Goal: Task Accomplishment & Management: Manage account settings

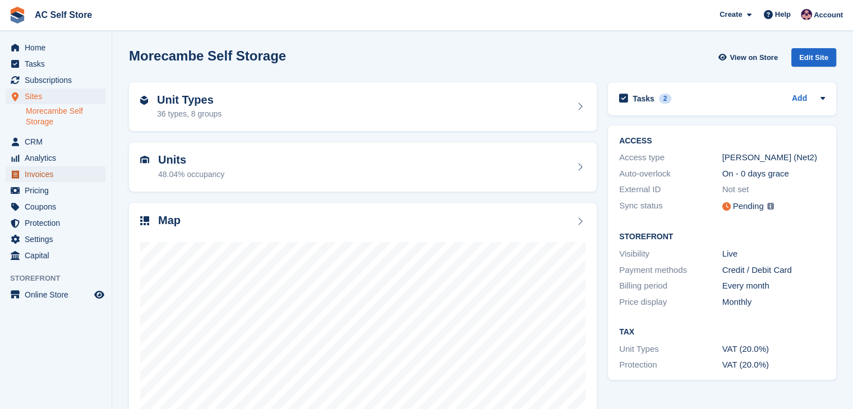
click at [53, 175] on span "Invoices" at bounding box center [58, 175] width 67 height 16
click at [52, 175] on span "Invoices" at bounding box center [58, 175] width 67 height 16
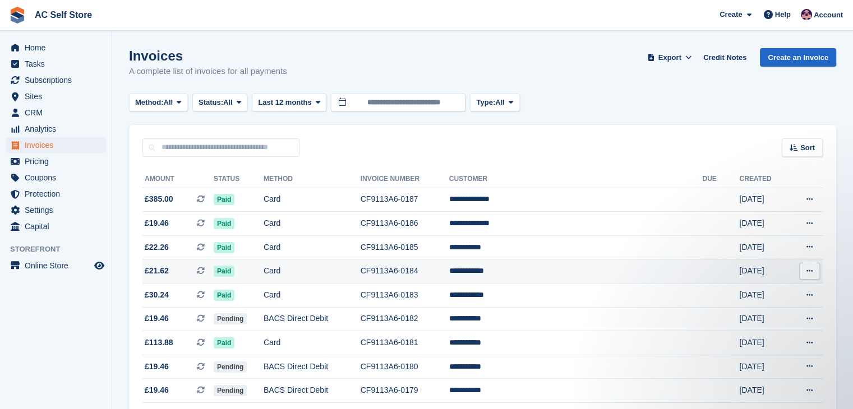
click at [804, 272] on button at bounding box center [809, 271] width 21 height 17
click at [751, 311] on p "View on Stripe" at bounding box center [766, 309] width 98 height 18
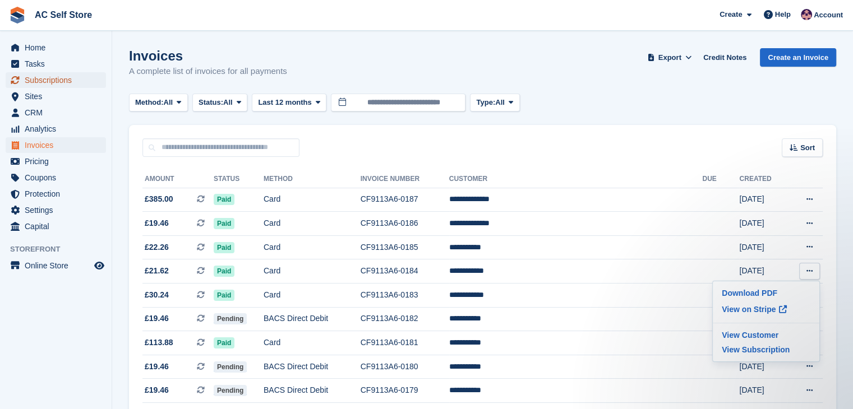
click at [67, 81] on span "Subscriptions" at bounding box center [58, 80] width 67 height 16
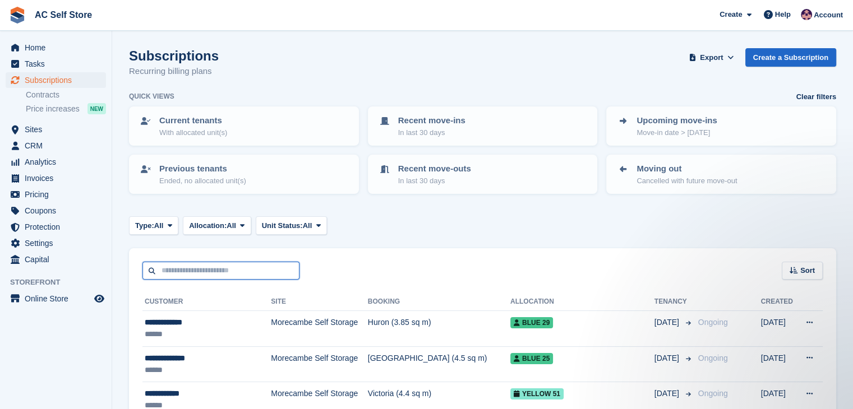
click at [257, 272] on input "text" at bounding box center [220, 271] width 157 height 19
type input "*"
type input "*****"
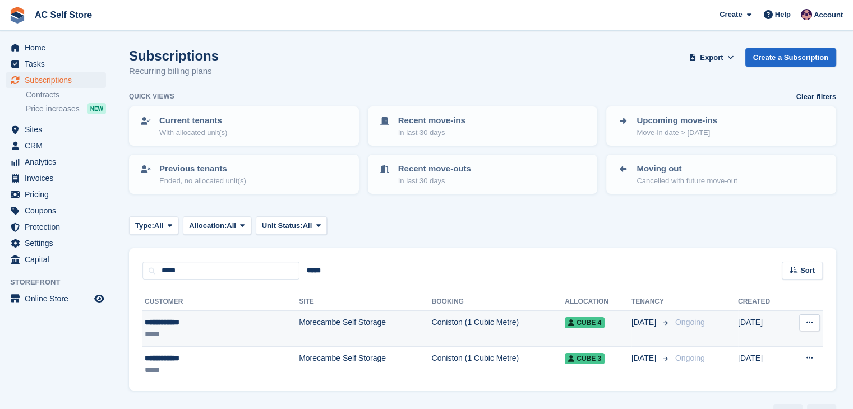
click at [811, 323] on icon at bounding box center [809, 322] width 6 height 7
click at [787, 384] on p "Cancel subscription" at bounding box center [766, 383] width 98 height 15
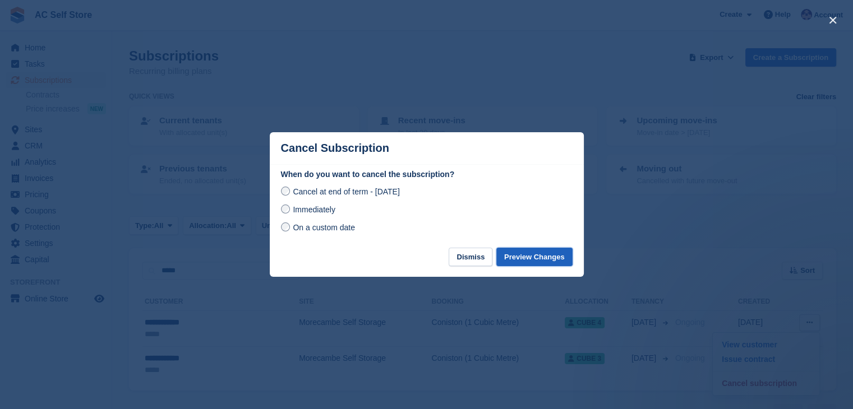
click at [547, 255] on button "Preview Changes" at bounding box center [534, 257] width 76 height 19
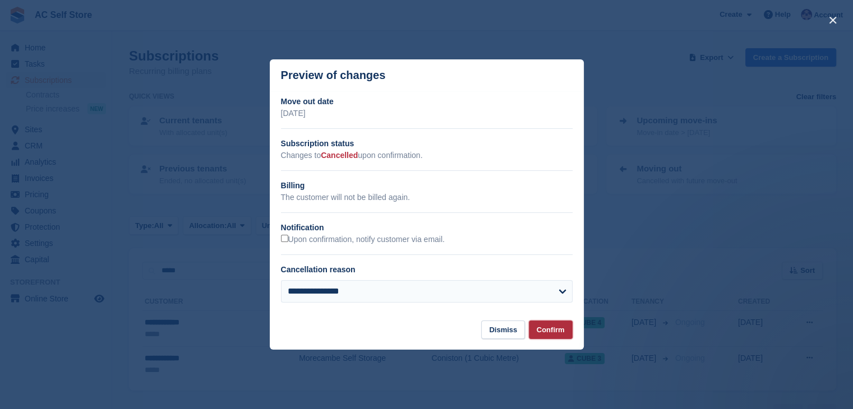
click at [561, 328] on button "Confirm" at bounding box center [551, 330] width 44 height 19
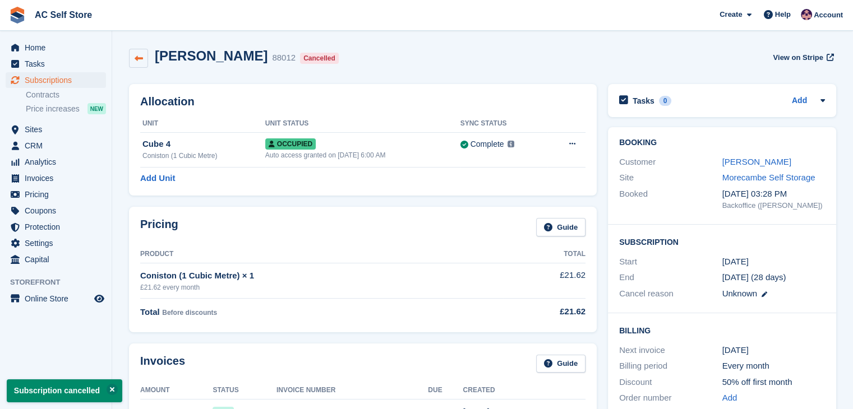
click at [147, 59] on link at bounding box center [138, 58] width 19 height 19
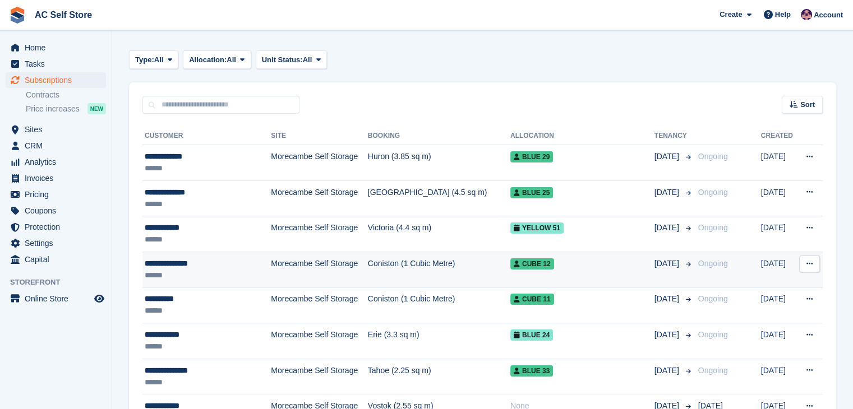
scroll to position [168, 0]
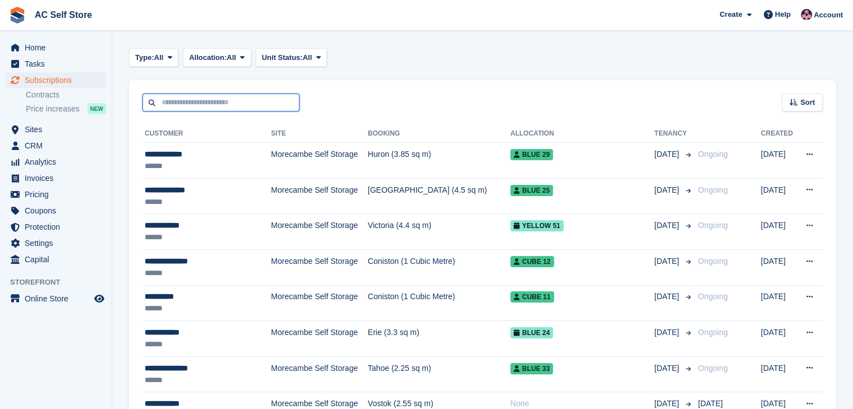
click at [192, 100] on input "text" at bounding box center [220, 103] width 157 height 19
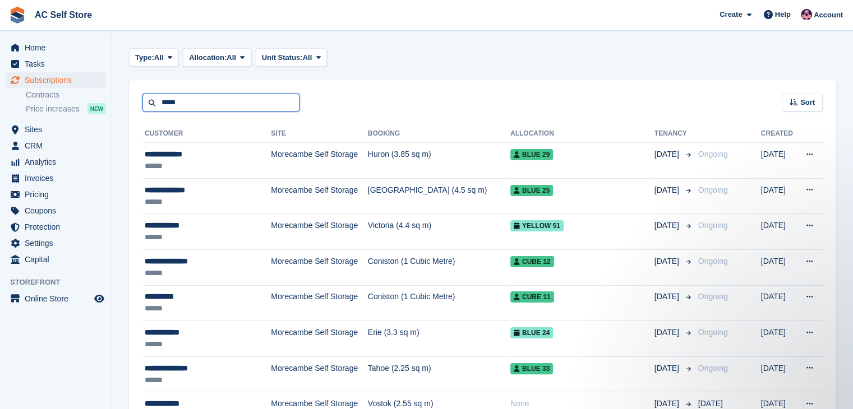
type input "*****"
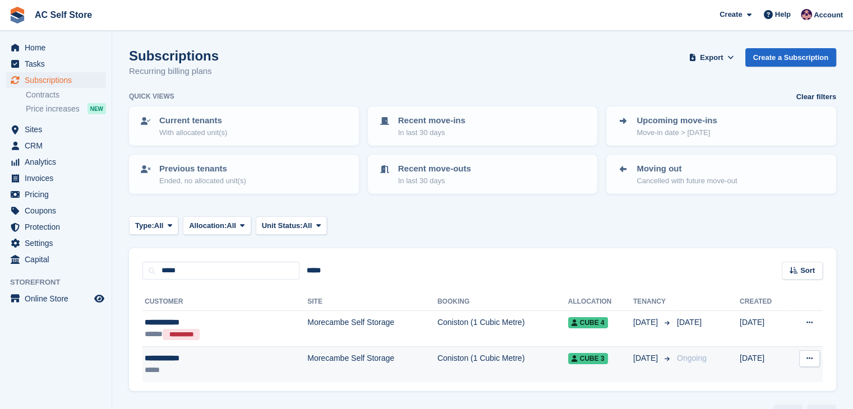
click at [810, 355] on icon at bounding box center [809, 358] width 6 height 7
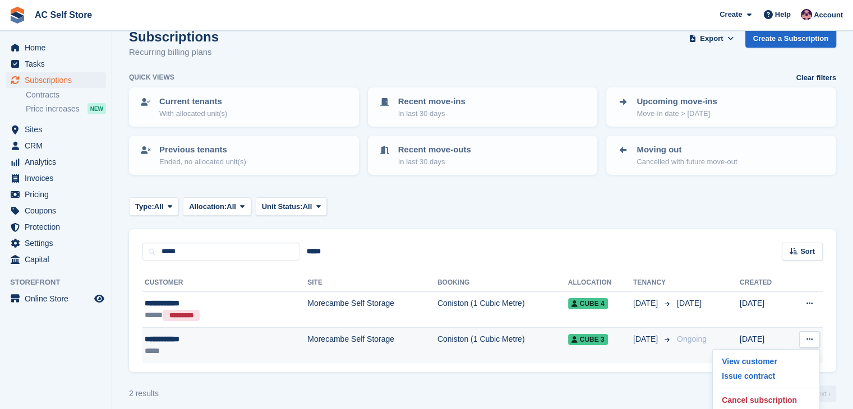
scroll to position [28, 0]
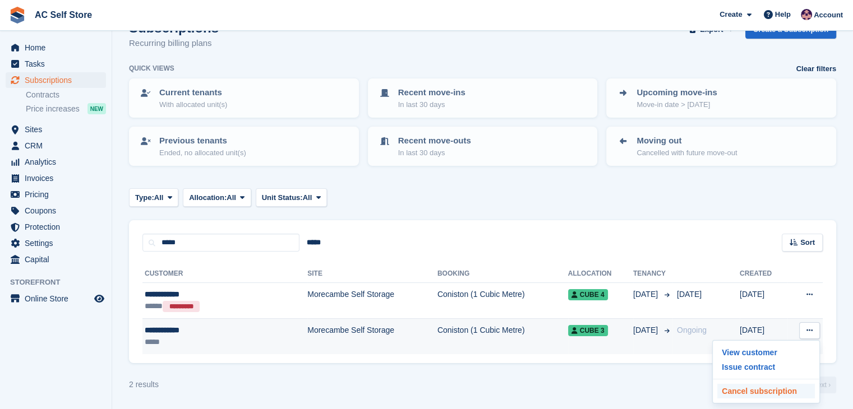
click at [755, 386] on p "Cancel subscription" at bounding box center [766, 391] width 98 height 15
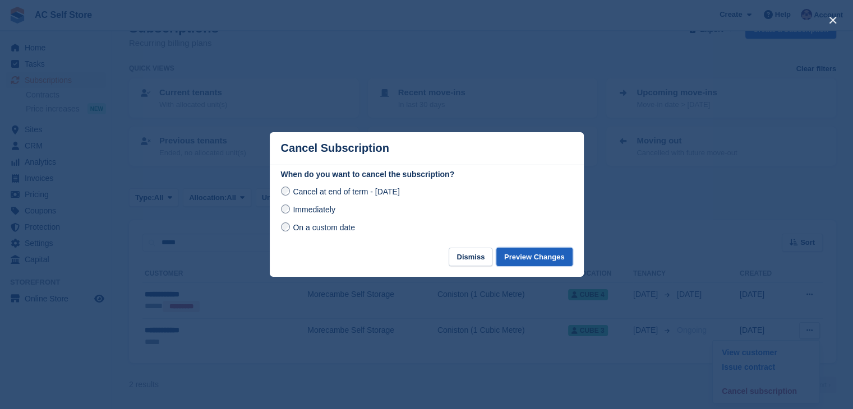
click at [522, 257] on button "Preview Changes" at bounding box center [534, 257] width 76 height 19
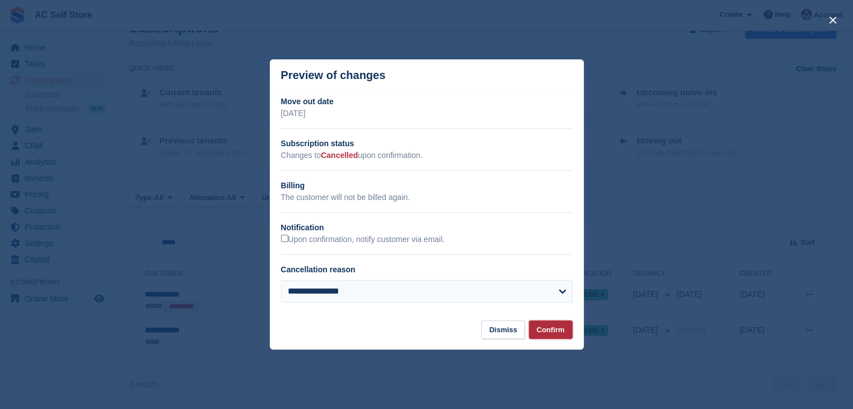
click at [557, 329] on button "Confirm" at bounding box center [551, 330] width 44 height 19
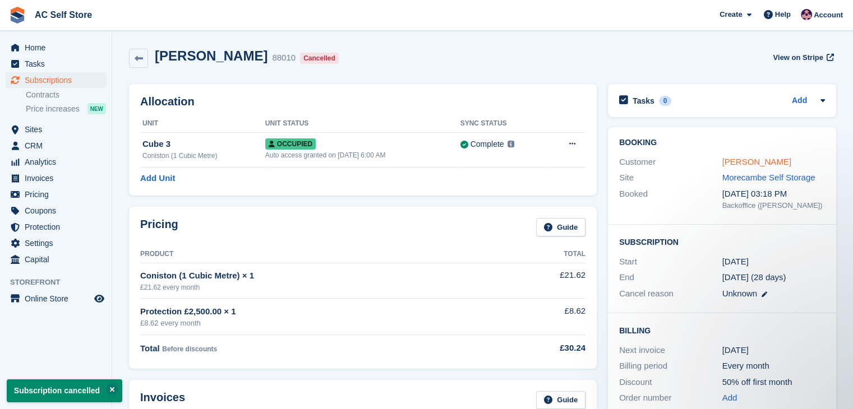
click at [757, 158] on link "Maddy Howard" at bounding box center [756, 162] width 69 height 10
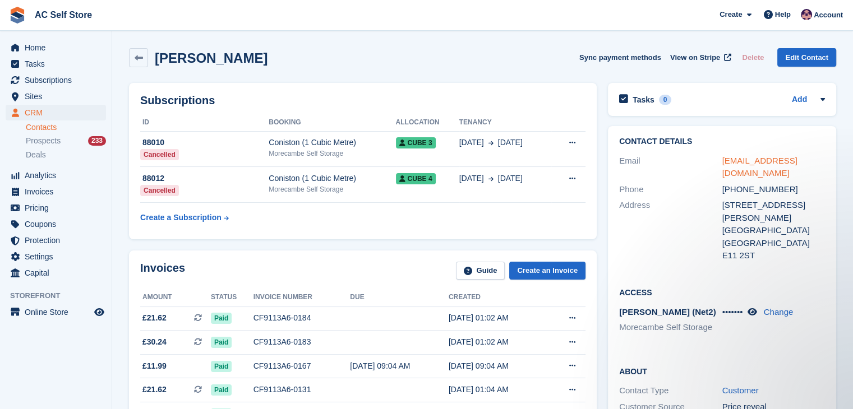
click at [761, 159] on link "maddyhoward.8@gmail.com" at bounding box center [759, 167] width 75 height 22
click at [91, 187] on span "Invoices" at bounding box center [58, 192] width 67 height 16
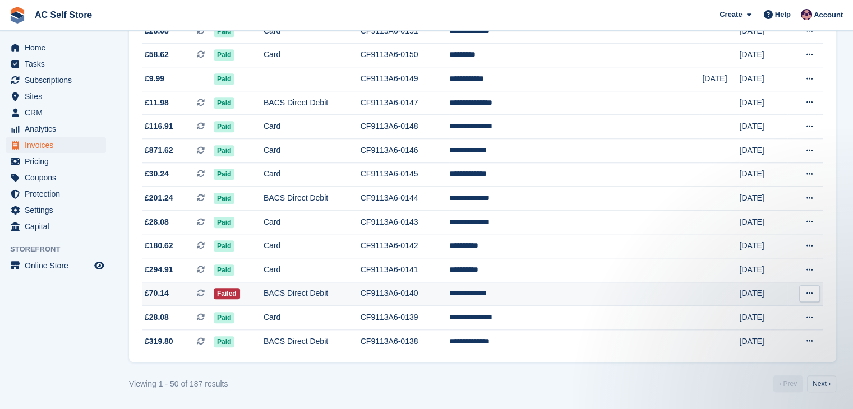
click at [813, 290] on button at bounding box center [809, 293] width 21 height 17
click at [303, 293] on td "BACS Direct Debit" at bounding box center [311, 294] width 97 height 24
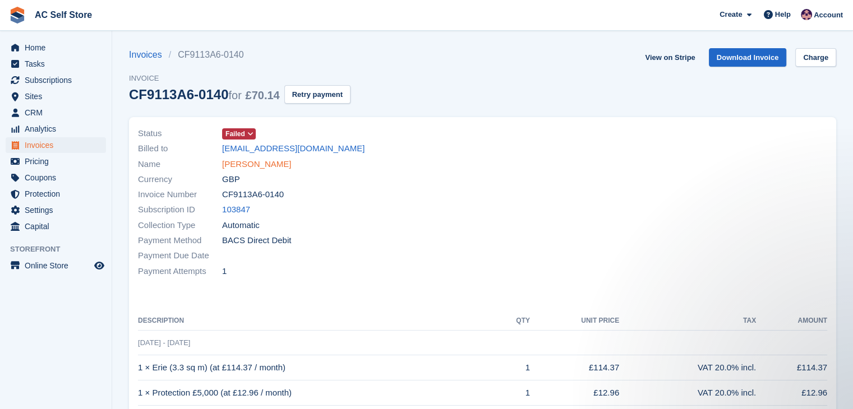
click at [253, 160] on link "Clairey Marie" at bounding box center [256, 164] width 69 height 13
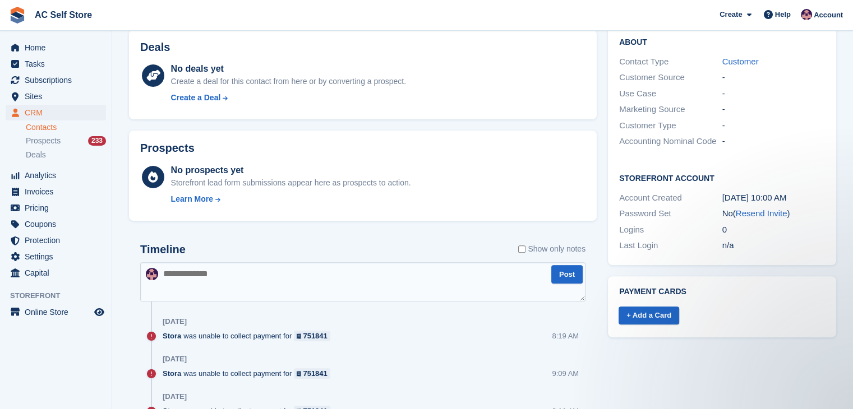
scroll to position [336, 0]
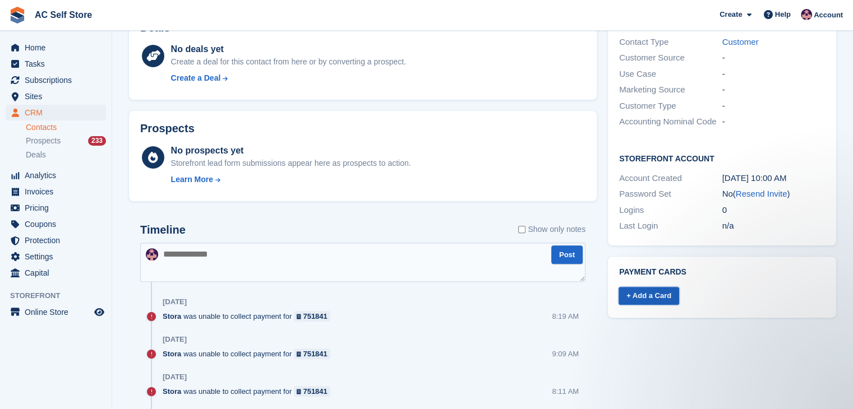
click at [668, 288] on link "+ Add a Card" at bounding box center [648, 296] width 61 height 19
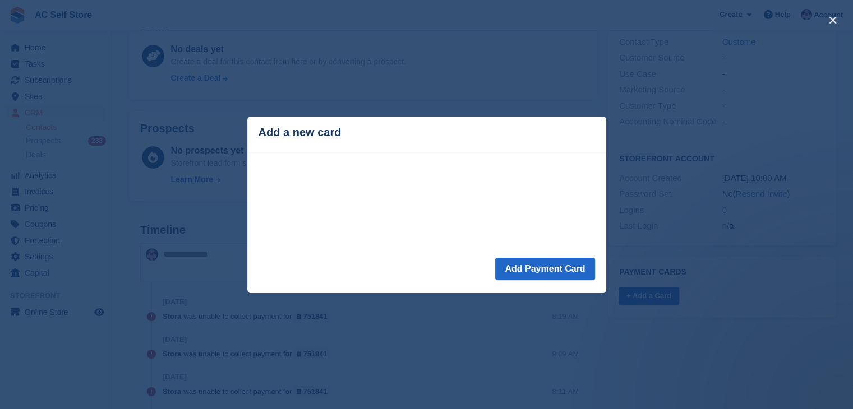
click at [504, 27] on div "close" at bounding box center [426, 204] width 853 height 409
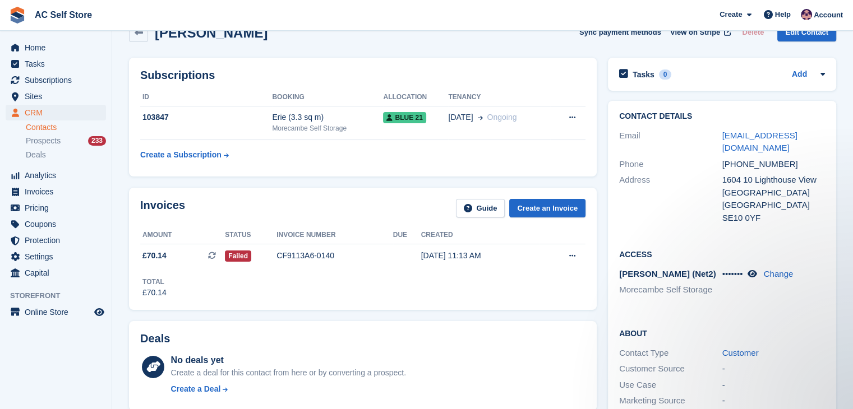
scroll to position [0, 0]
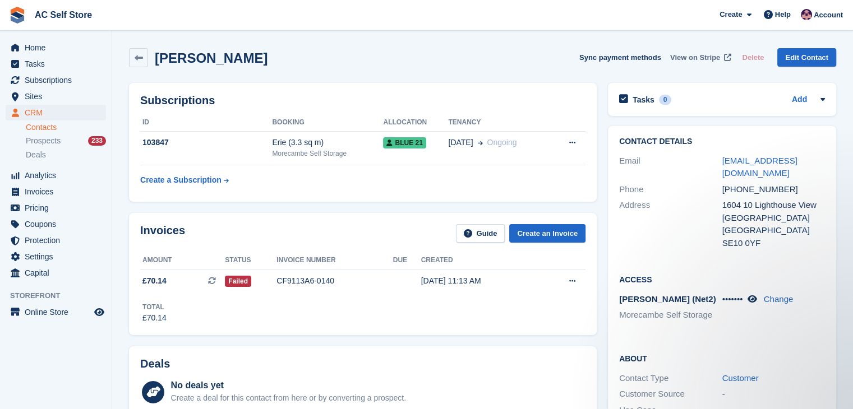
click at [706, 59] on span "View on Stripe" at bounding box center [695, 57] width 50 height 11
click at [559, 238] on link "Create an Invoice" at bounding box center [547, 233] width 76 height 19
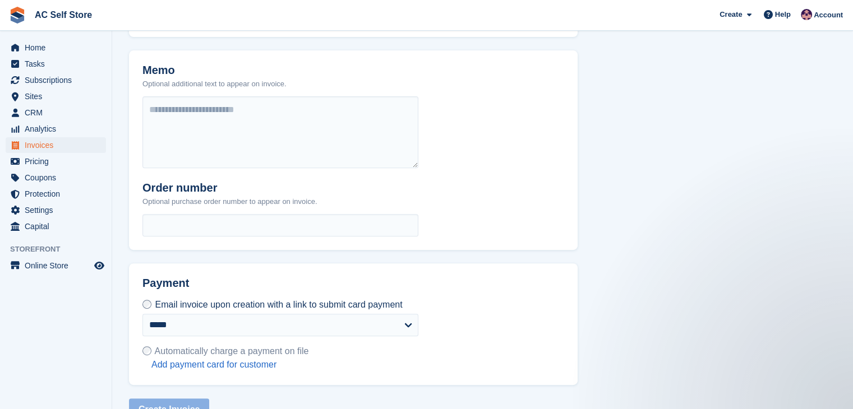
scroll to position [451, 0]
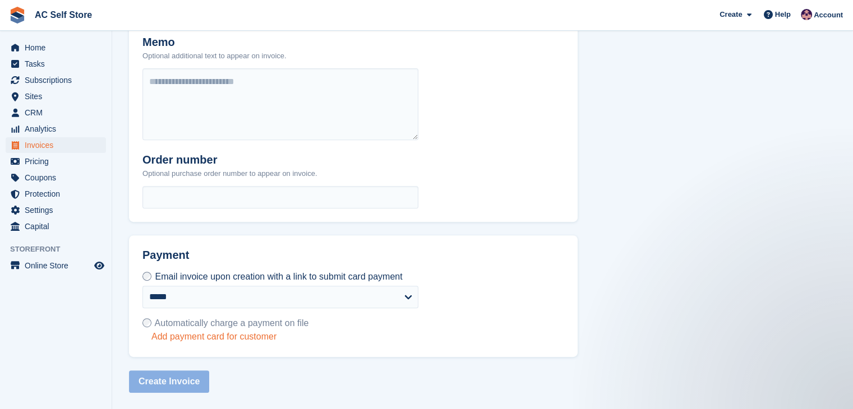
click at [241, 335] on link "Add payment card for customer" at bounding box center [229, 336] width 157 height 11
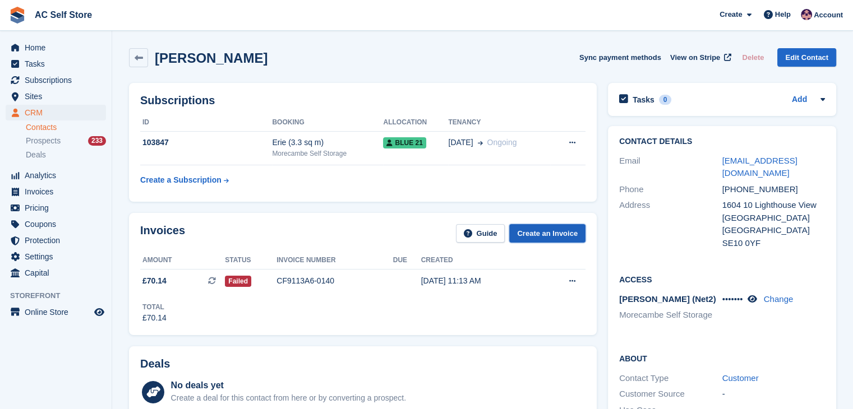
click at [525, 232] on link "Create an Invoice" at bounding box center [547, 233] width 76 height 19
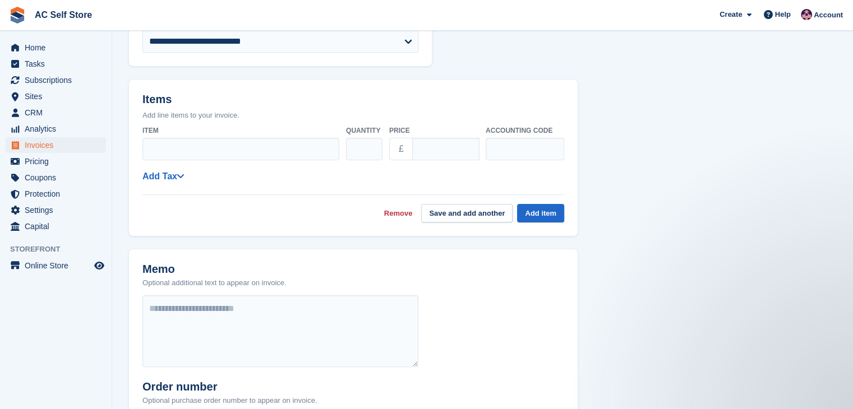
scroll to position [451, 0]
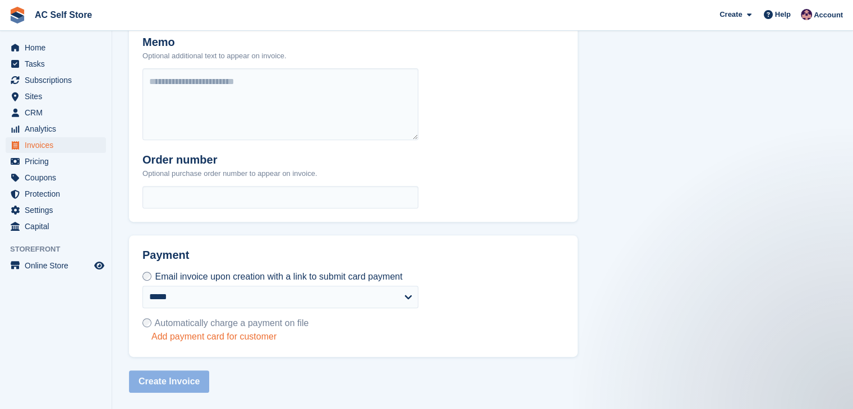
click at [225, 335] on link "Add payment card for customer" at bounding box center [229, 336] width 157 height 11
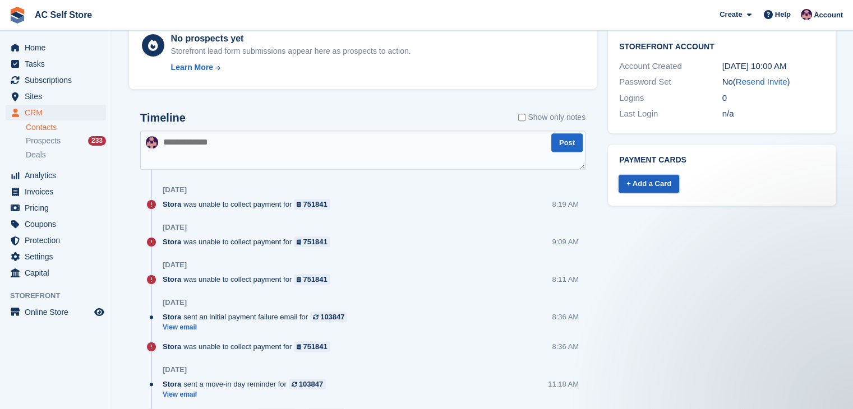
click at [672, 175] on link "+ Add a Card" at bounding box center [648, 184] width 61 height 19
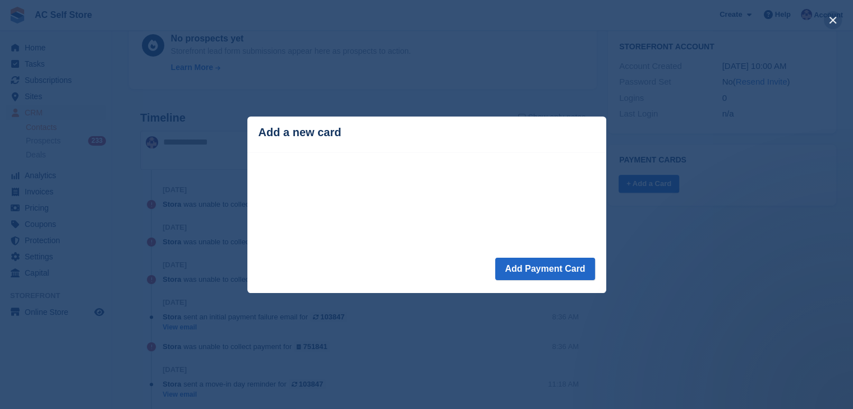
click at [838, 26] on button "close" at bounding box center [833, 20] width 18 height 18
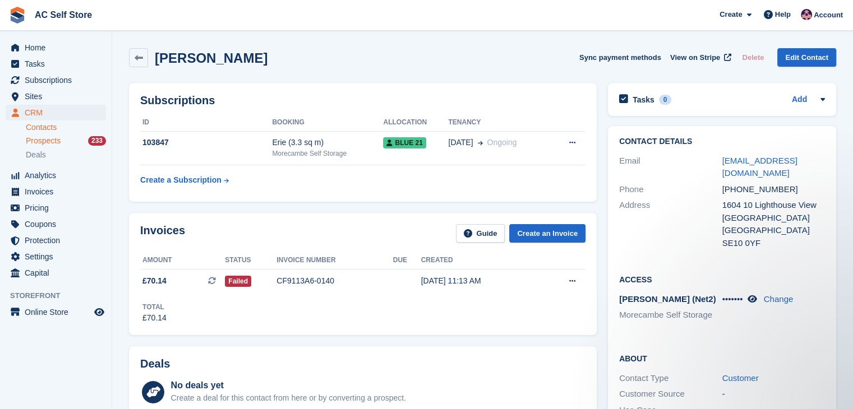
click at [73, 142] on div "Prospects 233" at bounding box center [66, 141] width 80 height 11
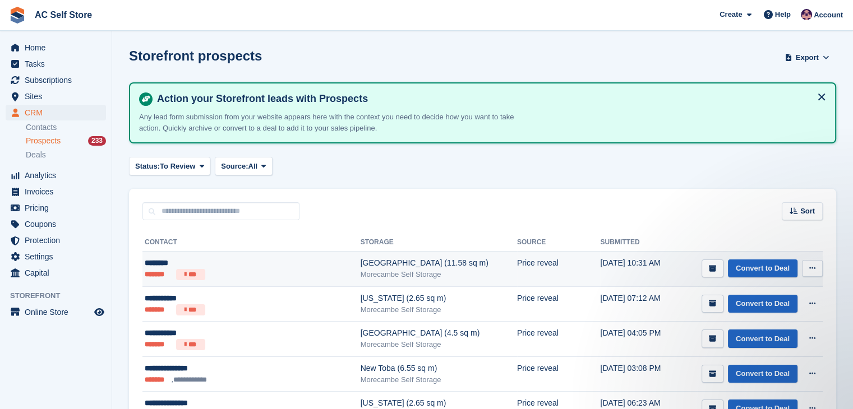
click at [245, 280] on td "******** ******* ***" at bounding box center [251, 269] width 218 height 35
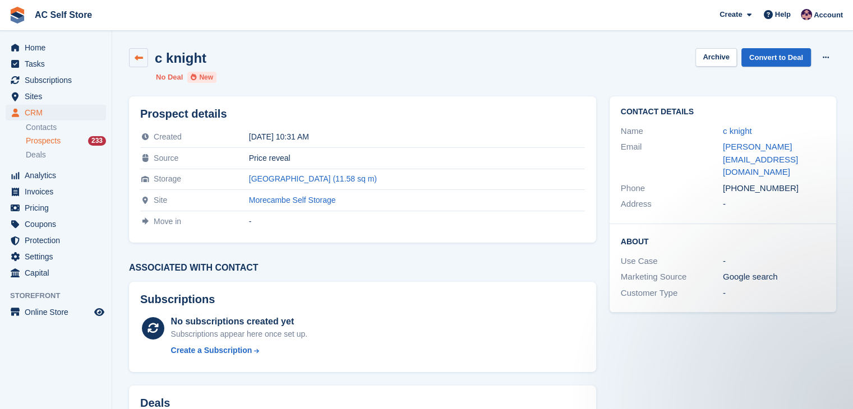
click at [144, 57] on link at bounding box center [138, 57] width 19 height 19
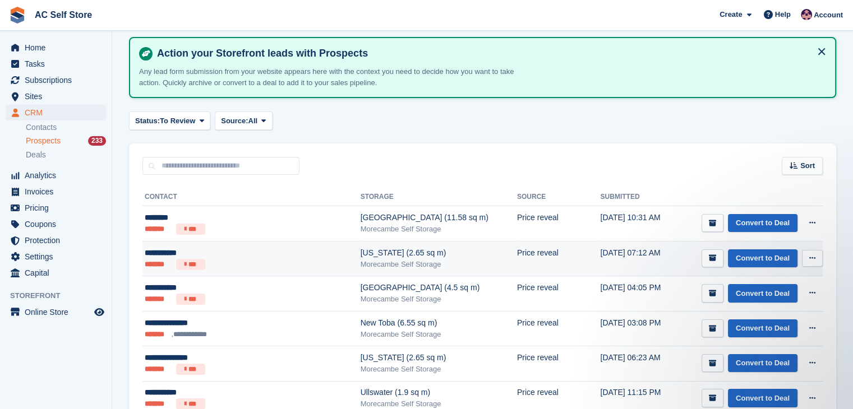
scroll to position [112, 0]
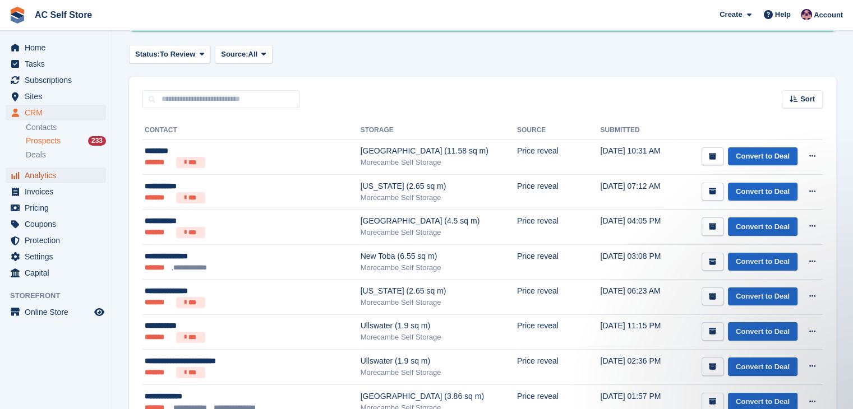
click at [38, 172] on span "Analytics" at bounding box center [58, 176] width 67 height 16
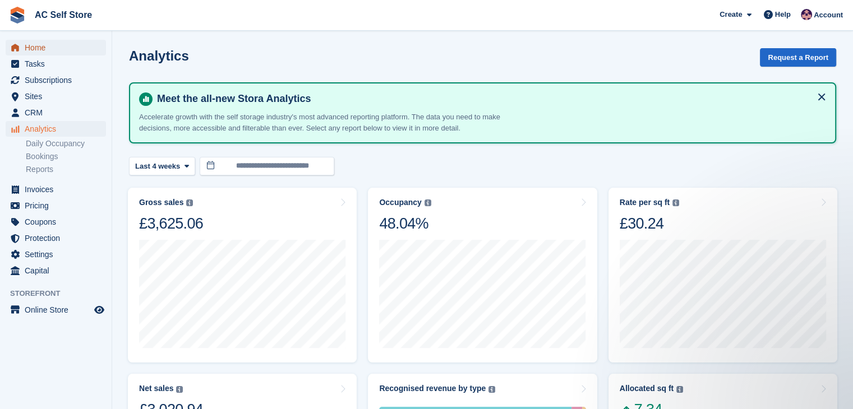
click at [41, 48] on span "Home" at bounding box center [58, 48] width 67 height 16
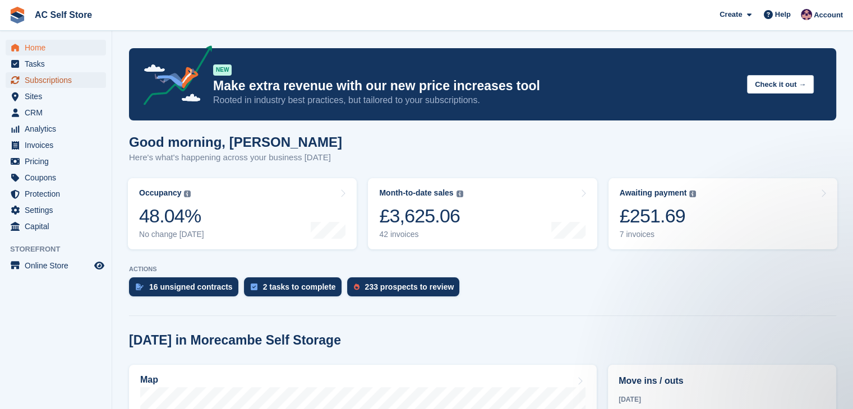
click at [46, 78] on span "Subscriptions" at bounding box center [58, 80] width 67 height 16
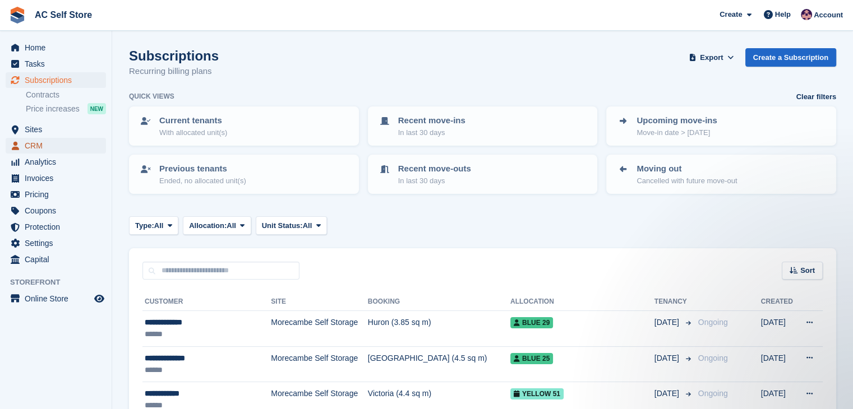
click at [67, 145] on span "CRM" at bounding box center [58, 146] width 67 height 16
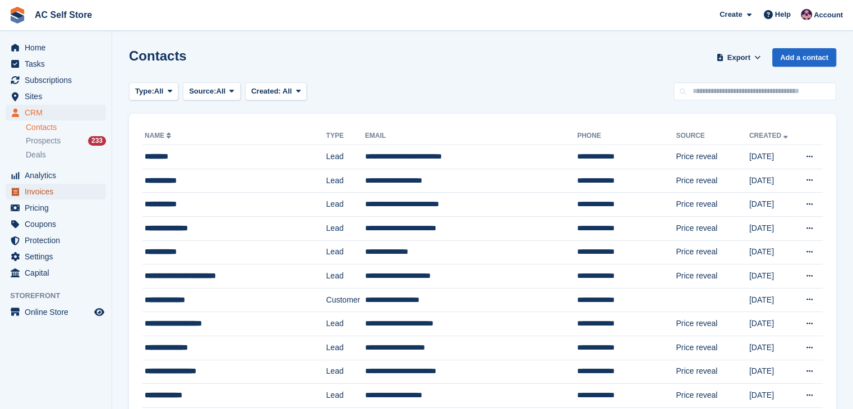
click at [67, 187] on span "Invoices" at bounding box center [58, 192] width 67 height 16
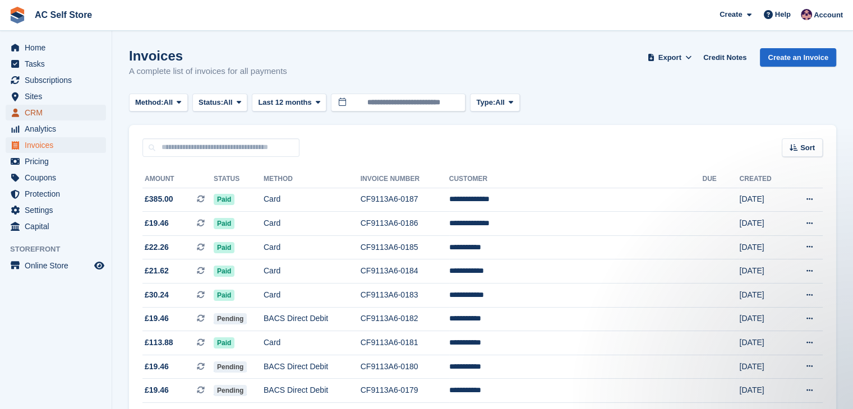
click at [58, 110] on span "CRM" at bounding box center [58, 113] width 67 height 16
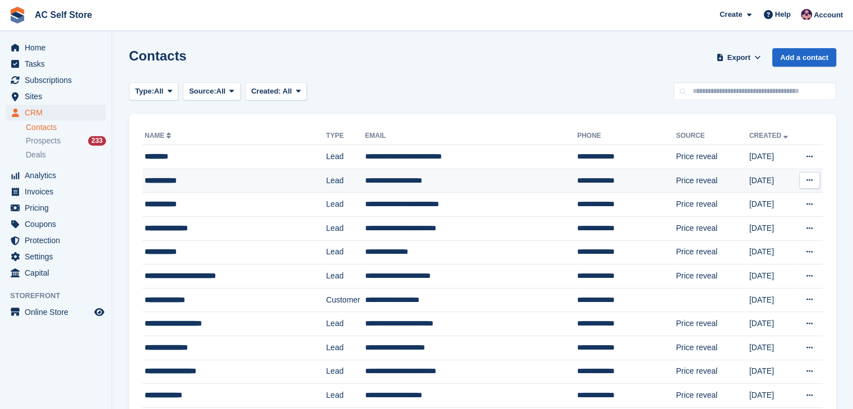
click at [261, 183] on div "**********" at bounding box center [224, 181] width 159 height 12
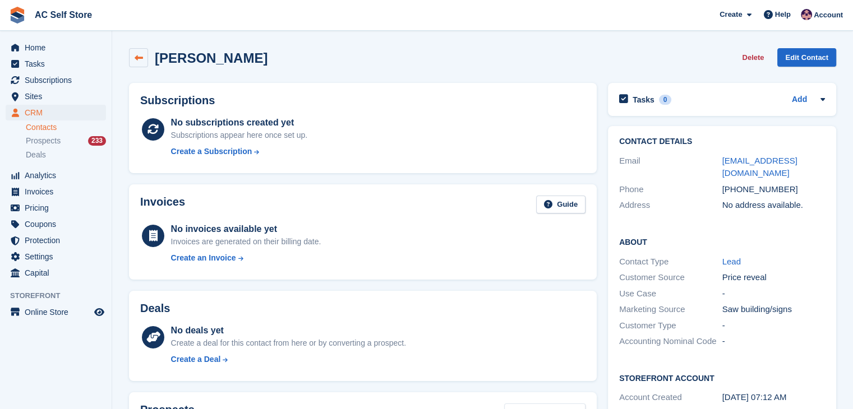
click at [147, 63] on link at bounding box center [138, 57] width 19 height 19
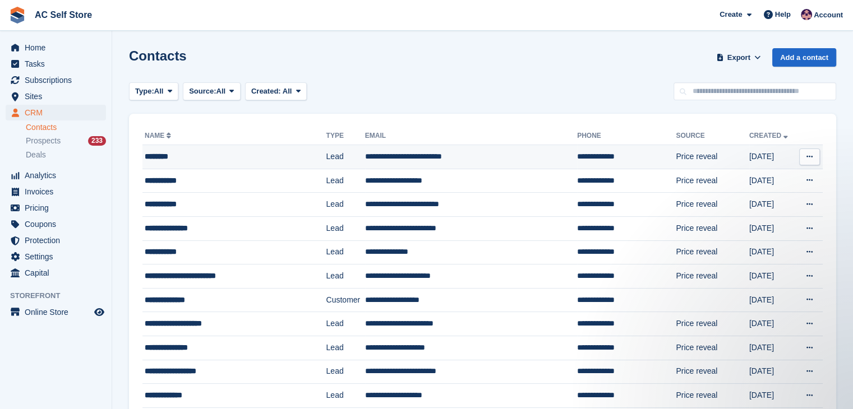
click at [207, 162] on td "********" at bounding box center [233, 157] width 183 height 24
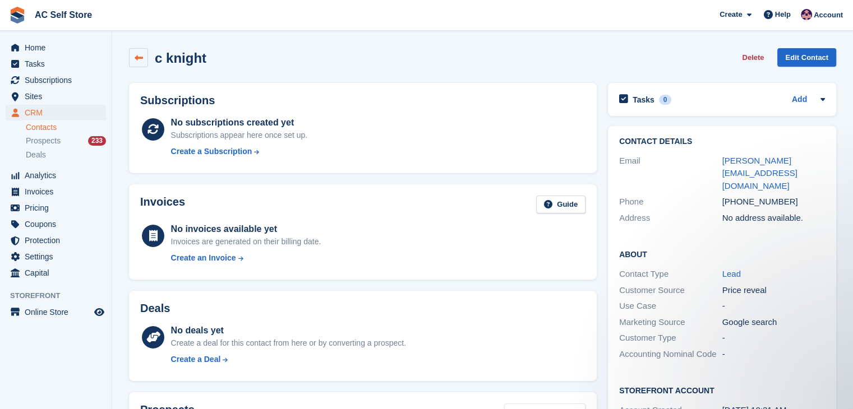
click at [143, 59] on link at bounding box center [138, 57] width 19 height 19
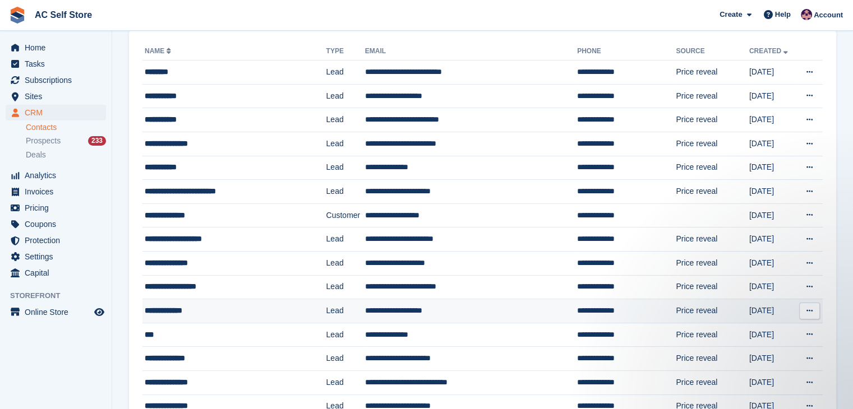
scroll to position [112, 0]
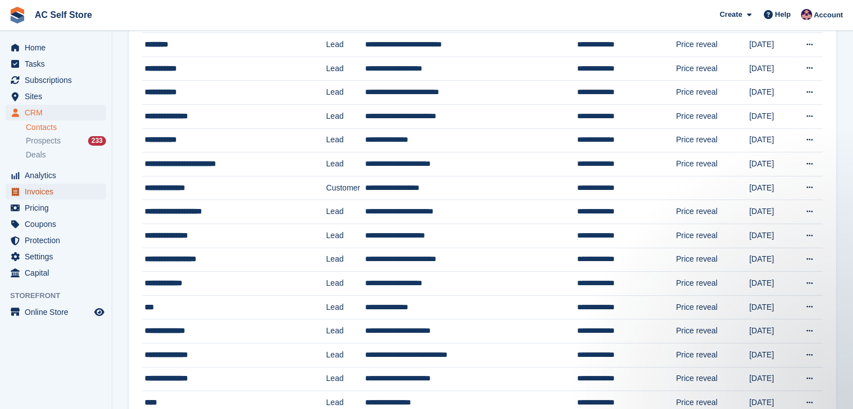
click at [58, 196] on span "Invoices" at bounding box center [58, 192] width 67 height 16
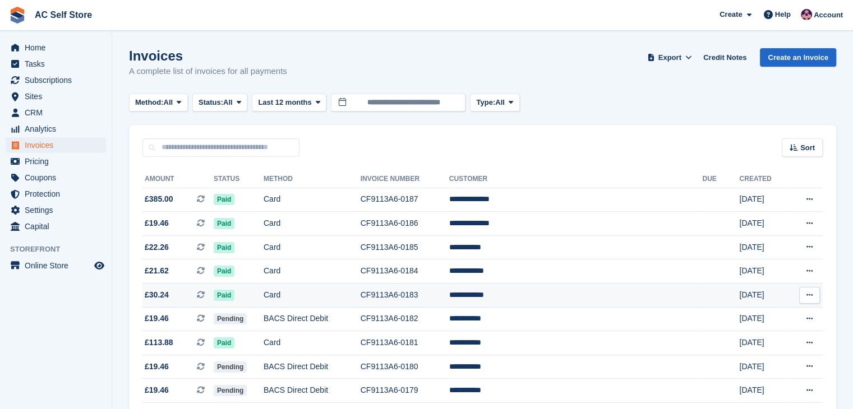
click at [812, 299] on button at bounding box center [809, 295] width 21 height 17
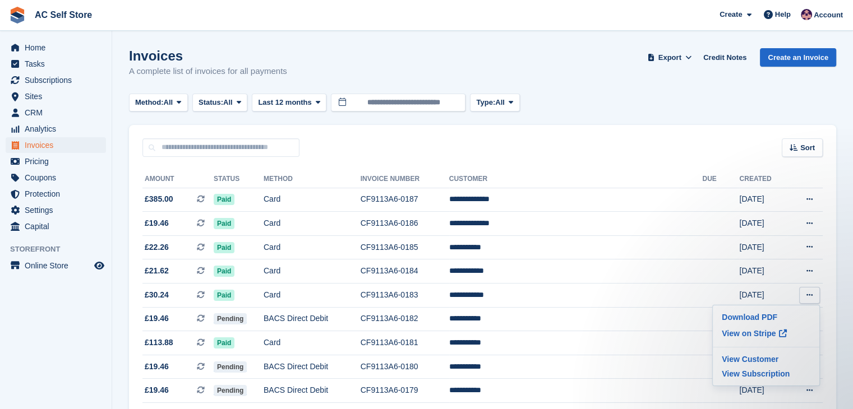
click at [92, 345] on aside "Home Tasks Subscriptions Subscriptions Subscriptions Contracts Price increases …" at bounding box center [56, 207] width 112 height 353
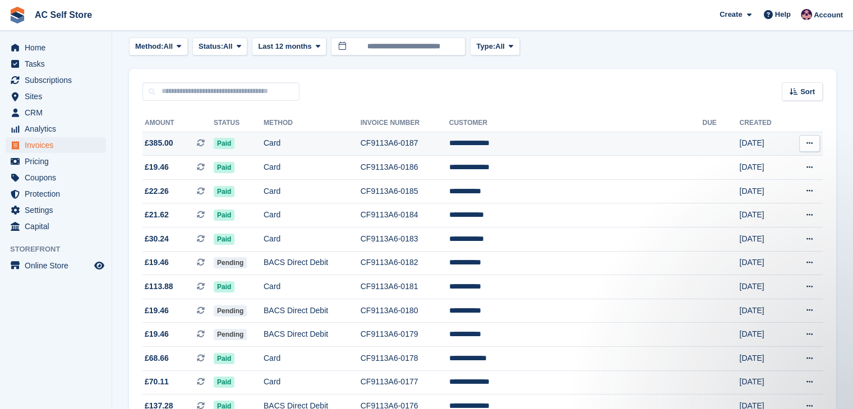
scroll to position [56, 0]
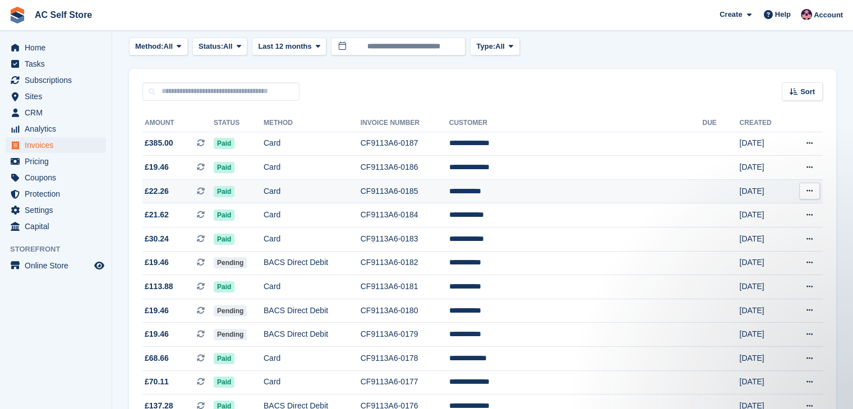
click at [816, 191] on button at bounding box center [809, 191] width 21 height 17
click at [749, 211] on p "Download PDF" at bounding box center [766, 213] width 98 height 15
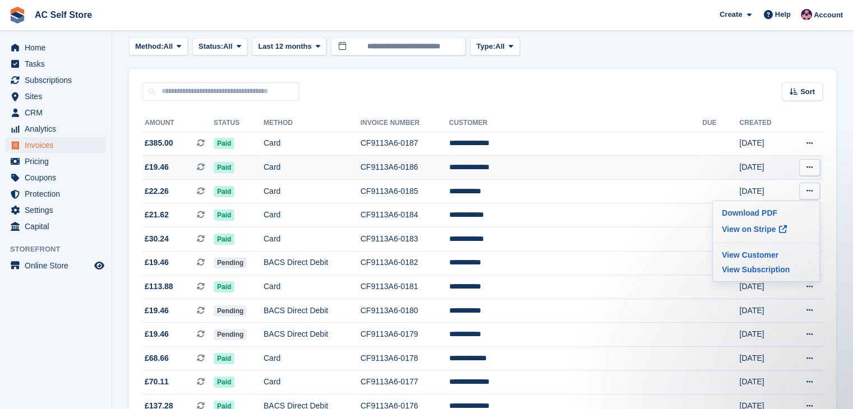
click at [806, 173] on button at bounding box center [809, 167] width 21 height 17
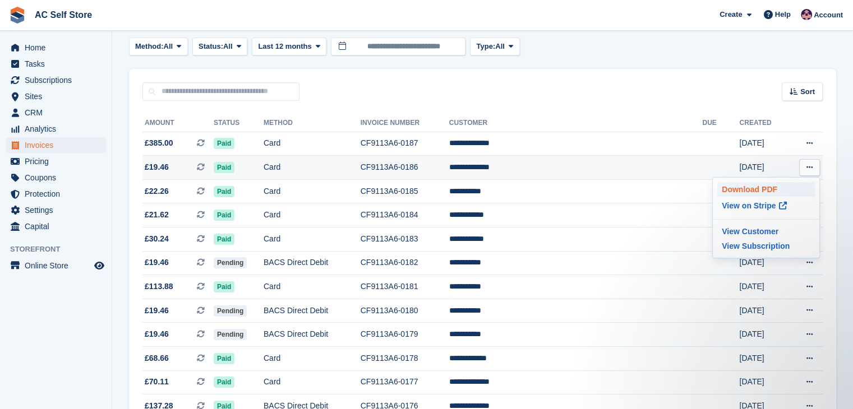
click at [769, 191] on p "Download PDF" at bounding box center [766, 189] width 98 height 15
click at [765, 191] on p "Download PDF" at bounding box center [766, 189] width 98 height 15
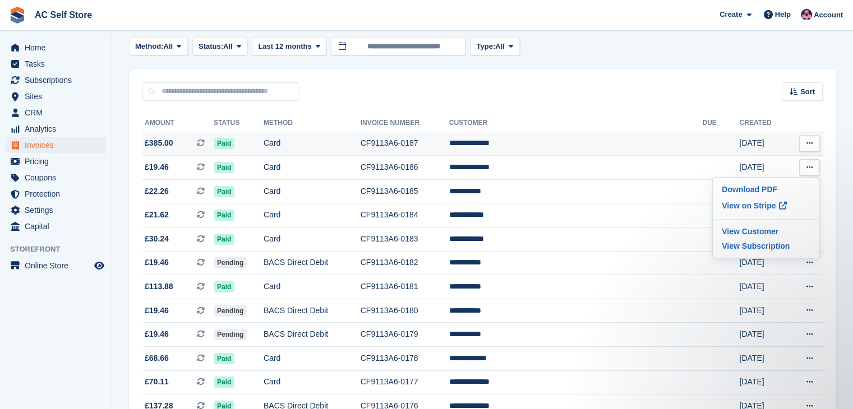
click at [808, 145] on icon at bounding box center [809, 143] width 6 height 7
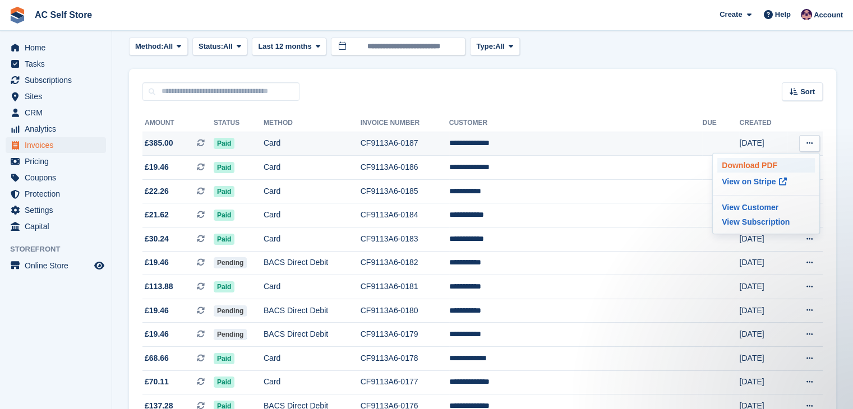
click at [774, 159] on p "Download PDF" at bounding box center [766, 165] width 98 height 15
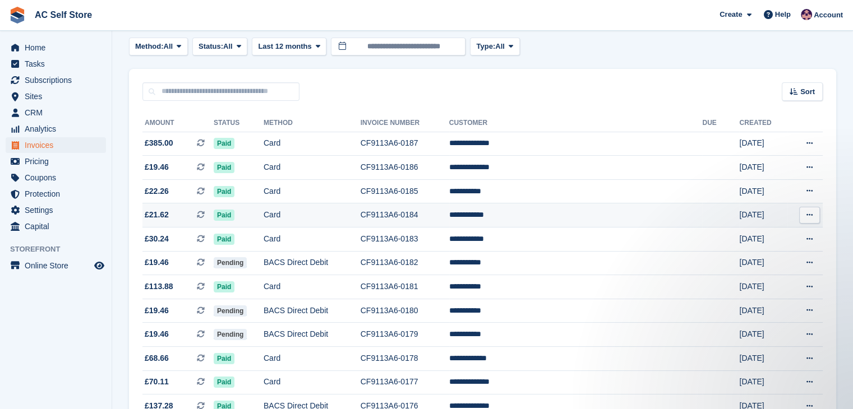
click at [812, 218] on icon at bounding box center [809, 214] width 6 height 7
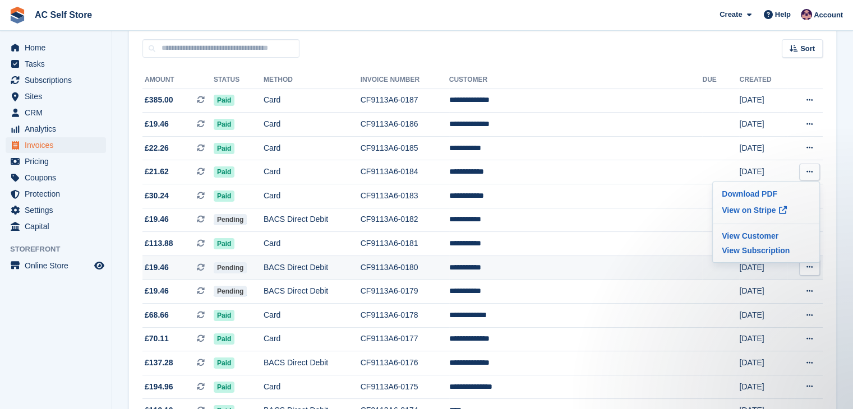
scroll to position [133, 0]
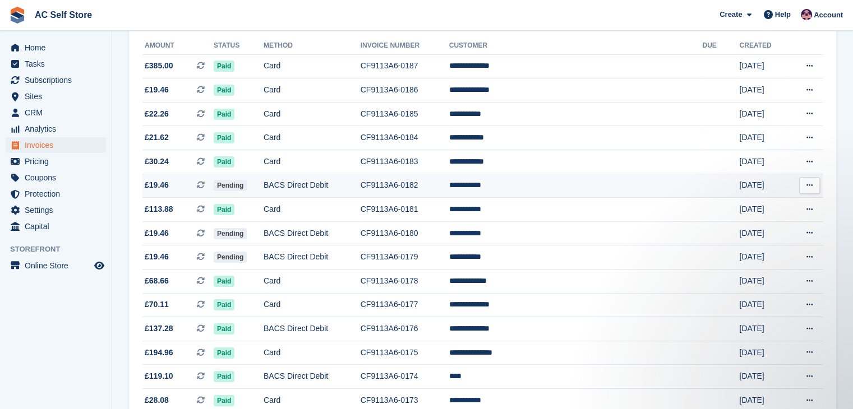
click at [807, 187] on icon at bounding box center [809, 185] width 6 height 7
click at [778, 205] on p "Download PDF" at bounding box center [766, 207] width 98 height 15
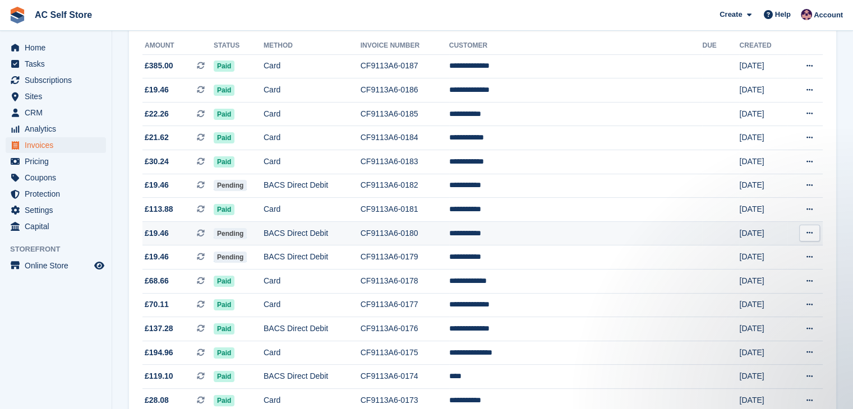
click at [802, 229] on button at bounding box center [809, 233] width 21 height 17
click at [753, 256] on p "Download PDF" at bounding box center [766, 255] width 98 height 15
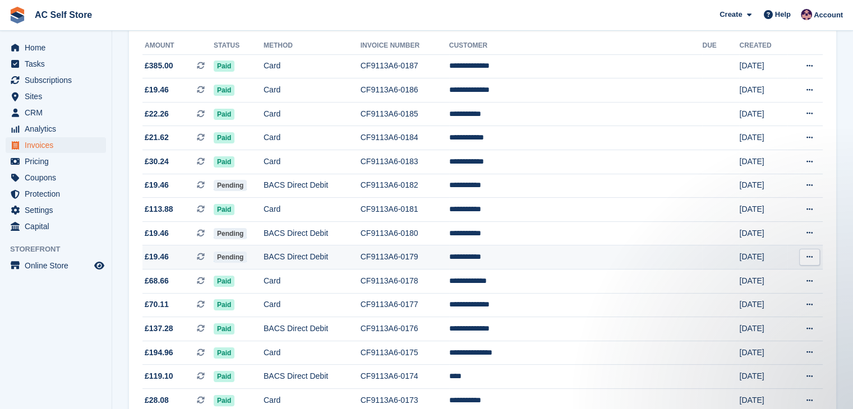
click at [805, 258] on button at bounding box center [809, 257] width 21 height 17
click at [736, 281] on p "Download PDF" at bounding box center [766, 279] width 98 height 15
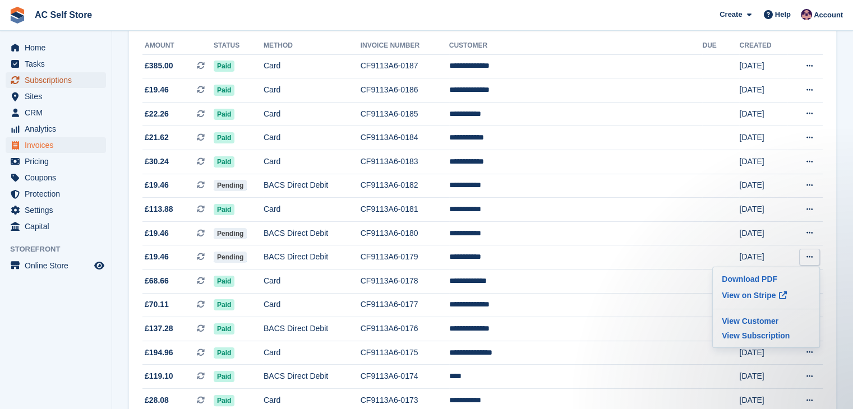
click at [67, 78] on span "Subscriptions" at bounding box center [58, 80] width 67 height 16
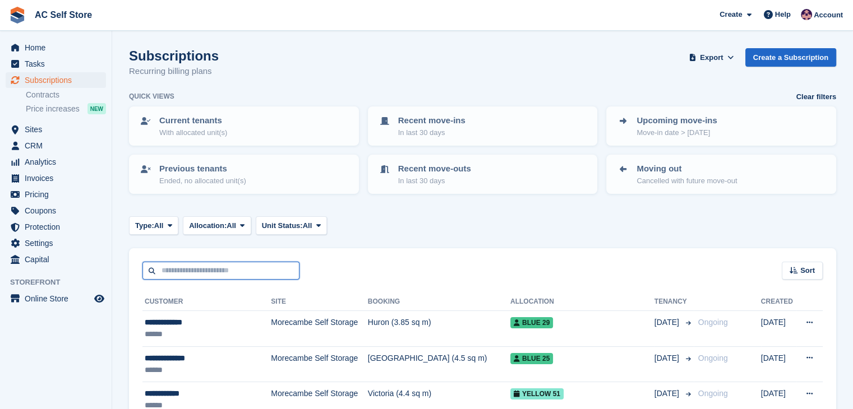
click at [238, 266] on input "text" at bounding box center [220, 271] width 157 height 19
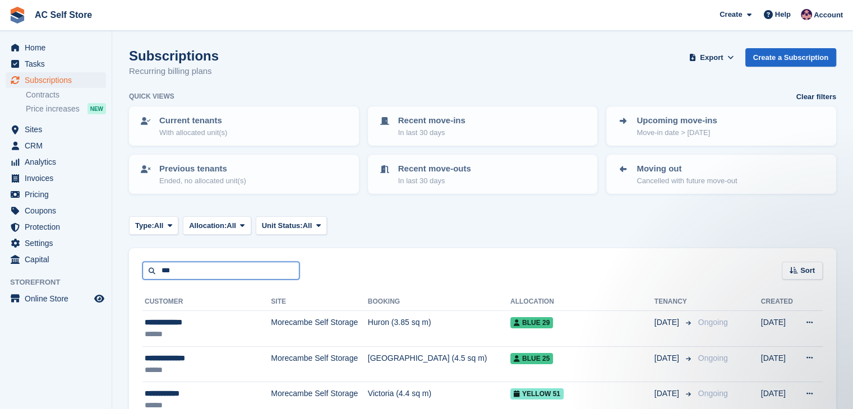
type input "***"
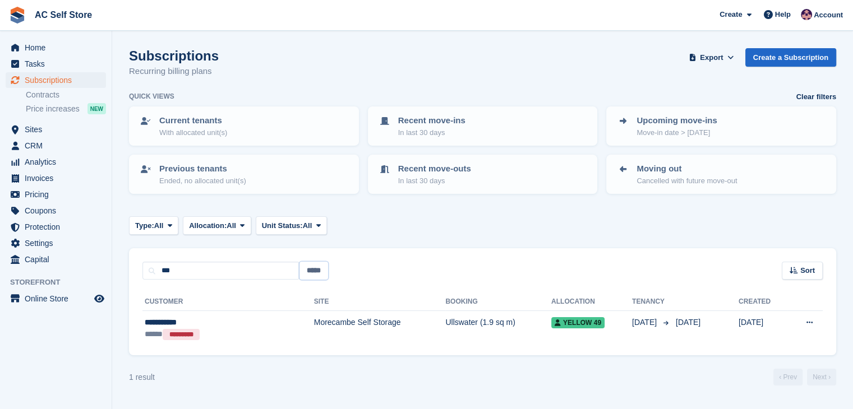
drag, startPoint x: 323, startPoint y: 270, endPoint x: 292, endPoint y: 274, distance: 32.2
click at [323, 270] on input "*****" at bounding box center [313, 271] width 29 height 19
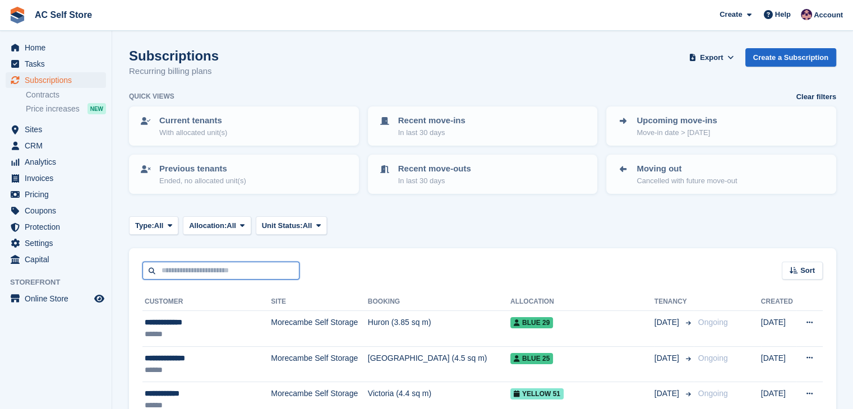
click at [266, 269] on input "text" at bounding box center [220, 271] width 157 height 19
type input "*****"
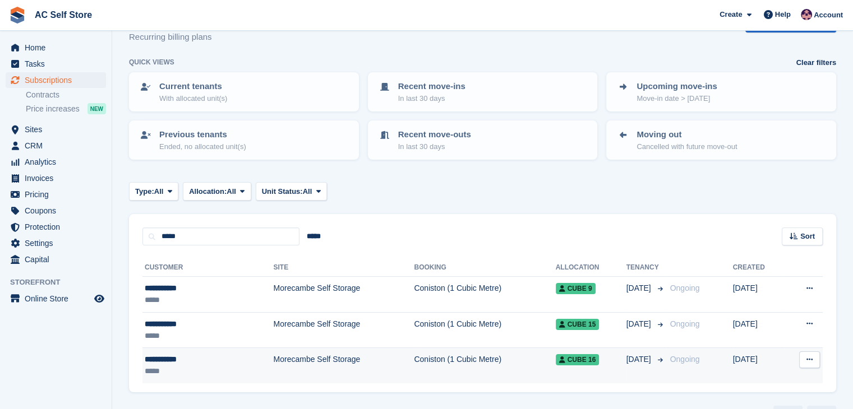
scroll to position [63, 0]
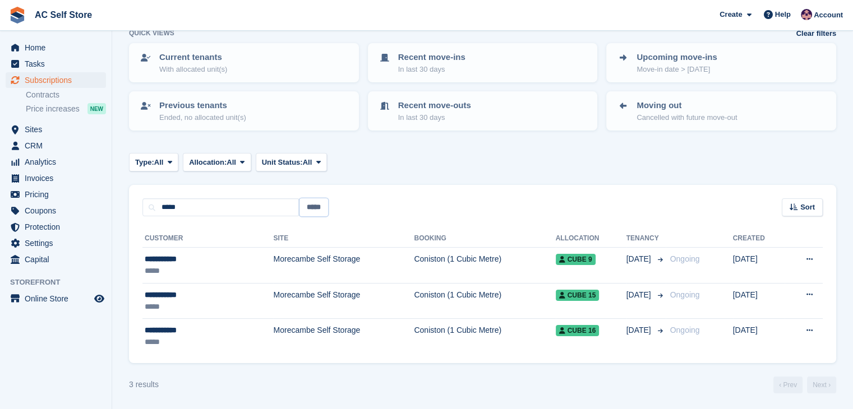
click at [306, 206] on input "*****" at bounding box center [313, 207] width 29 height 19
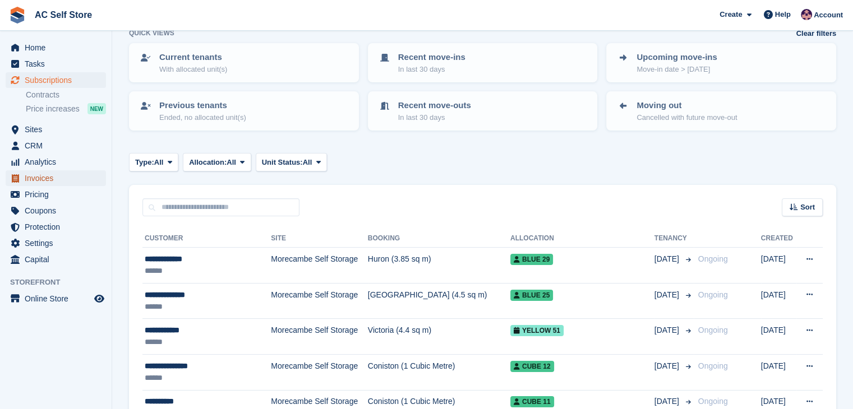
click at [67, 184] on span "Invoices" at bounding box center [58, 178] width 67 height 16
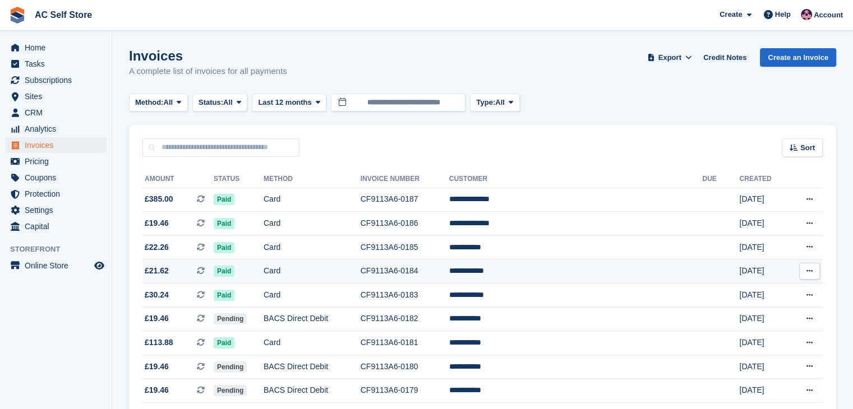
click at [814, 269] on button at bounding box center [809, 271] width 21 height 17
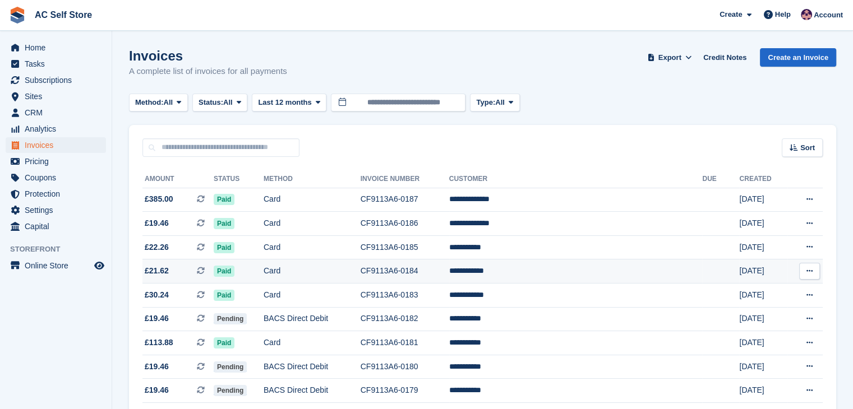
click at [805, 274] on button at bounding box center [809, 271] width 21 height 17
click at [784, 289] on p "Download PDF" at bounding box center [766, 293] width 98 height 15
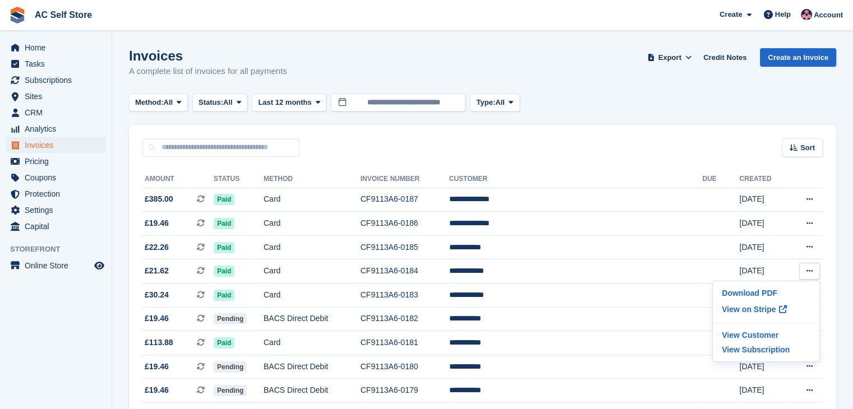
drag, startPoint x: 844, startPoint y: 304, endPoint x: 838, endPoint y: 303, distance: 5.7
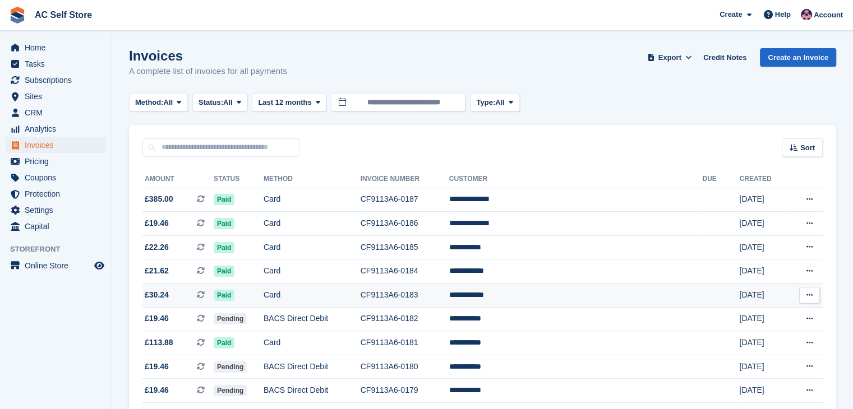
drag, startPoint x: 813, startPoint y: 298, endPoint x: 803, endPoint y: 304, distance: 11.7
click at [812, 298] on button at bounding box center [809, 295] width 21 height 17
click at [759, 314] on p "Download PDF" at bounding box center [766, 317] width 98 height 15
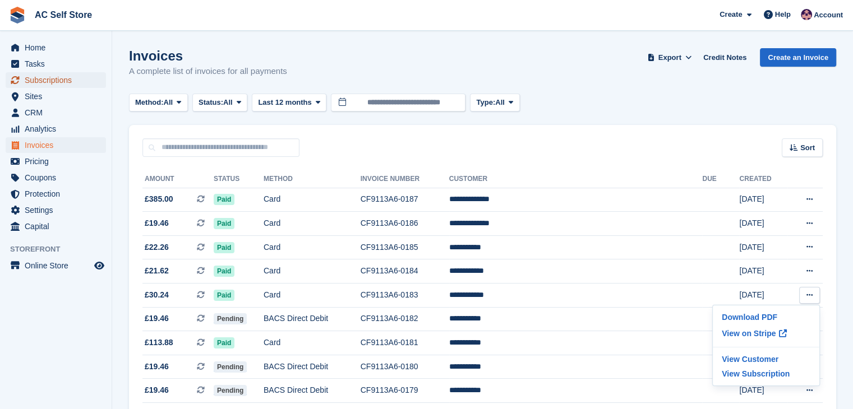
click at [65, 85] on span "Subscriptions" at bounding box center [58, 80] width 67 height 16
